Goal: Find contact information: Find contact information

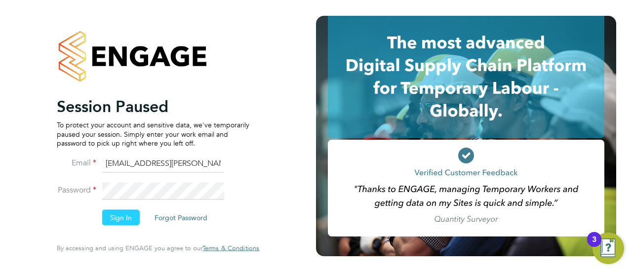
click at [112, 212] on button "Sign In" at bounding box center [120, 218] width 37 height 16
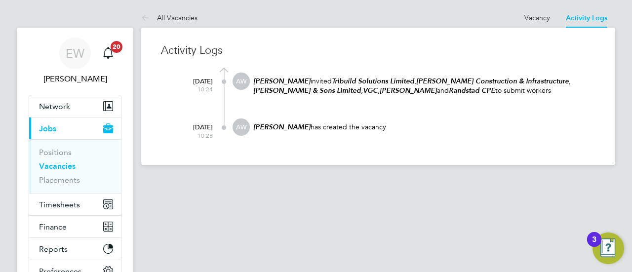
click at [61, 166] on link "Vacancies" at bounding box center [57, 165] width 37 height 9
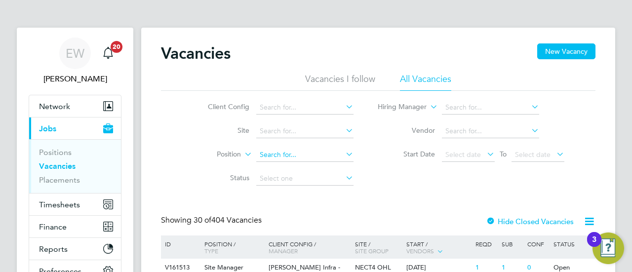
click at [278, 150] on input at bounding box center [304, 155] width 97 height 14
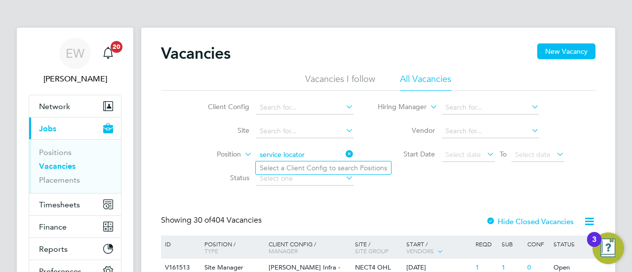
type input "service locator"
click at [343, 152] on icon at bounding box center [343, 154] width 0 height 14
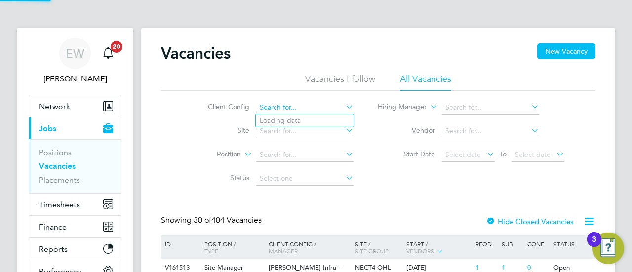
click at [323, 107] on input at bounding box center [304, 108] width 97 height 14
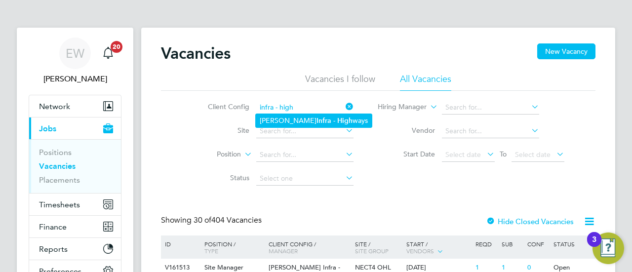
click at [316, 118] on b "Infra" at bounding box center [323, 120] width 15 height 8
type input "[PERSON_NAME] Infra - Highways"
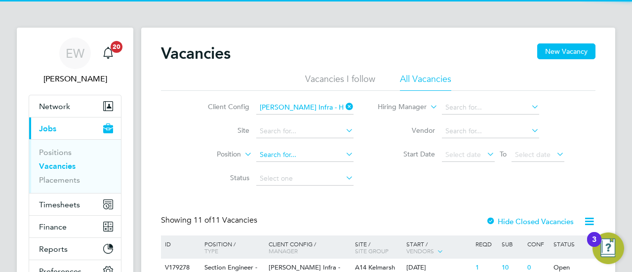
click at [278, 156] on input at bounding box center [304, 155] width 97 height 14
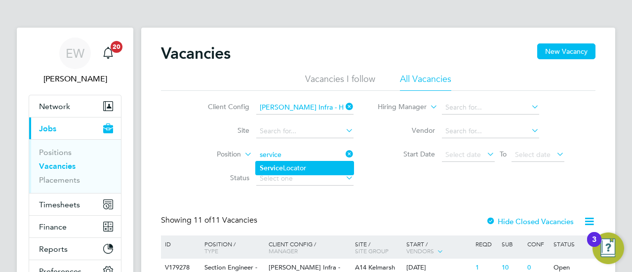
click at [278, 164] on b "Service" at bounding box center [271, 168] width 23 height 8
type input "Service Locator"
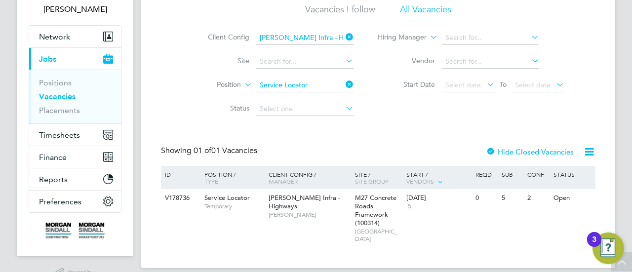
scroll to position [95, 0]
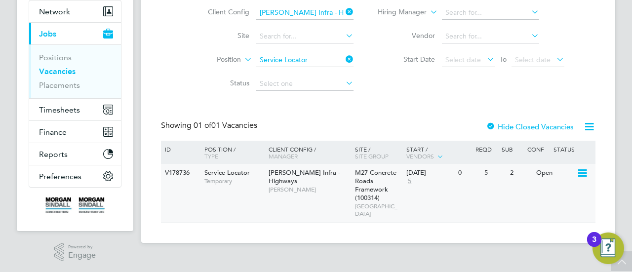
click at [283, 179] on span "[PERSON_NAME] Infra - Highways" at bounding box center [304, 176] width 72 height 17
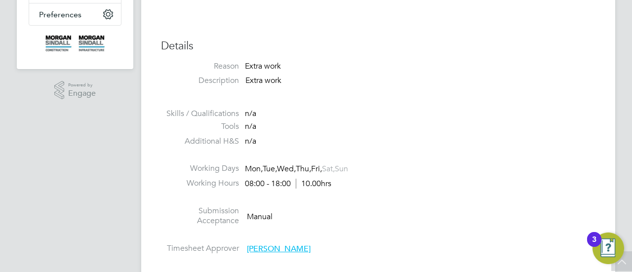
click at [515, 104] on li at bounding box center [378, 102] width 434 height 13
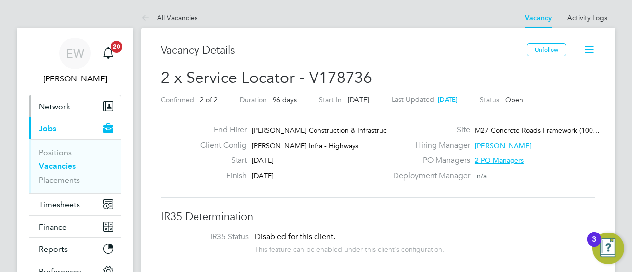
click at [52, 107] on span "Network" at bounding box center [54, 106] width 31 height 9
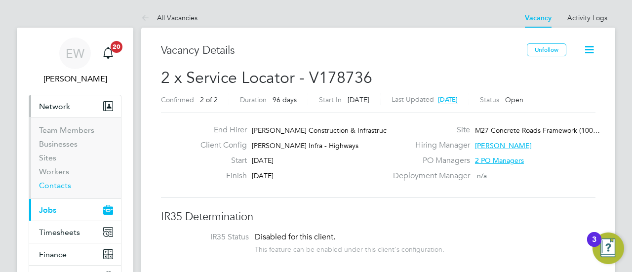
click at [56, 181] on link "Contacts" at bounding box center [55, 185] width 32 height 9
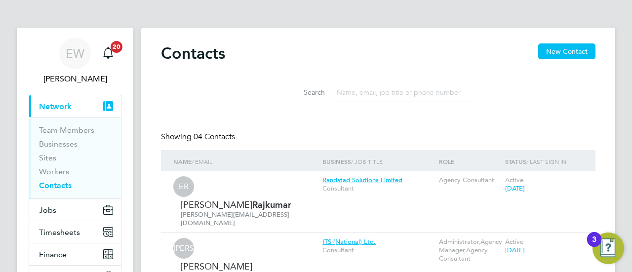
click at [365, 98] on input at bounding box center [404, 92] width 144 height 19
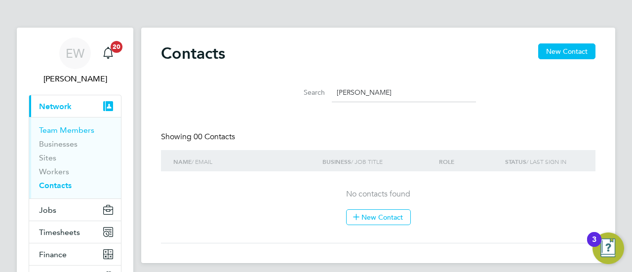
type input "[PERSON_NAME]"
click at [78, 127] on link "Team Members" at bounding box center [66, 129] width 55 height 9
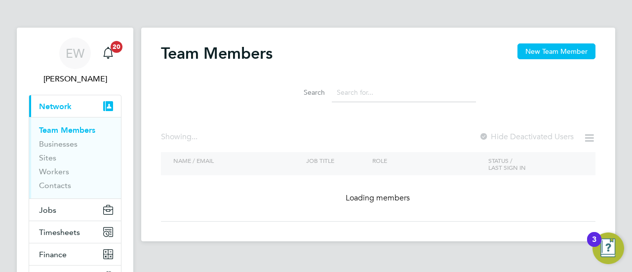
click at [353, 89] on input at bounding box center [404, 92] width 144 height 19
click at [353, 89] on input "[PERSON_NAME]" at bounding box center [404, 92] width 144 height 19
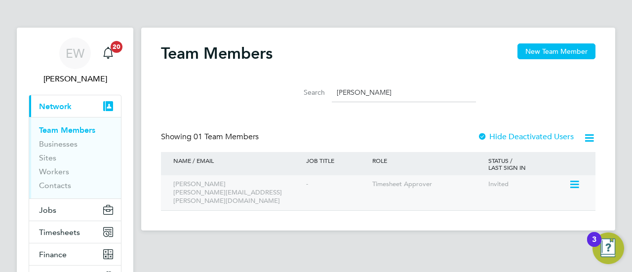
type input "[PERSON_NAME]"
click at [578, 183] on icon at bounding box center [573, 185] width 10 height 12
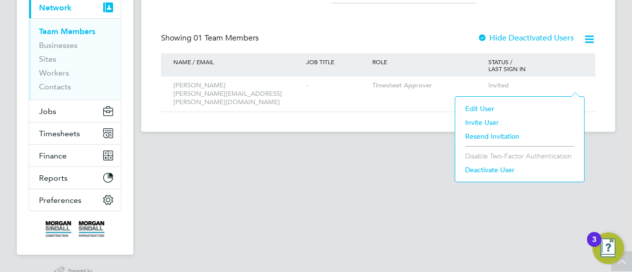
scroll to position [95, 0]
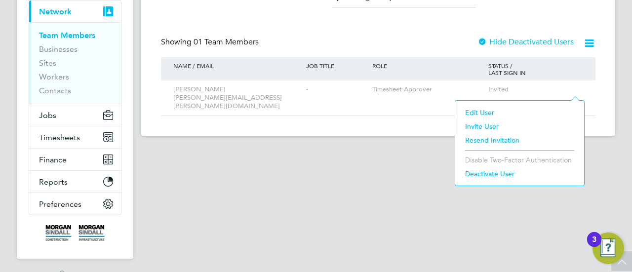
click at [498, 139] on li "Resend Invitation" at bounding box center [519, 140] width 119 height 14
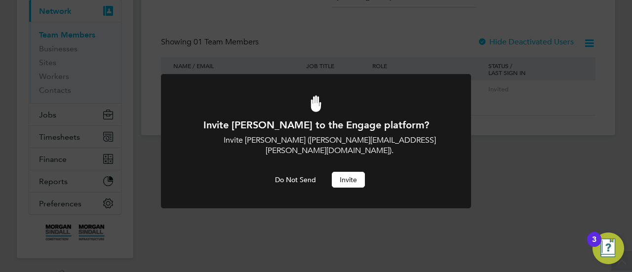
click at [350, 172] on button "Invite" at bounding box center [348, 180] width 33 height 16
